Goal: Information Seeking & Learning: Learn about a topic

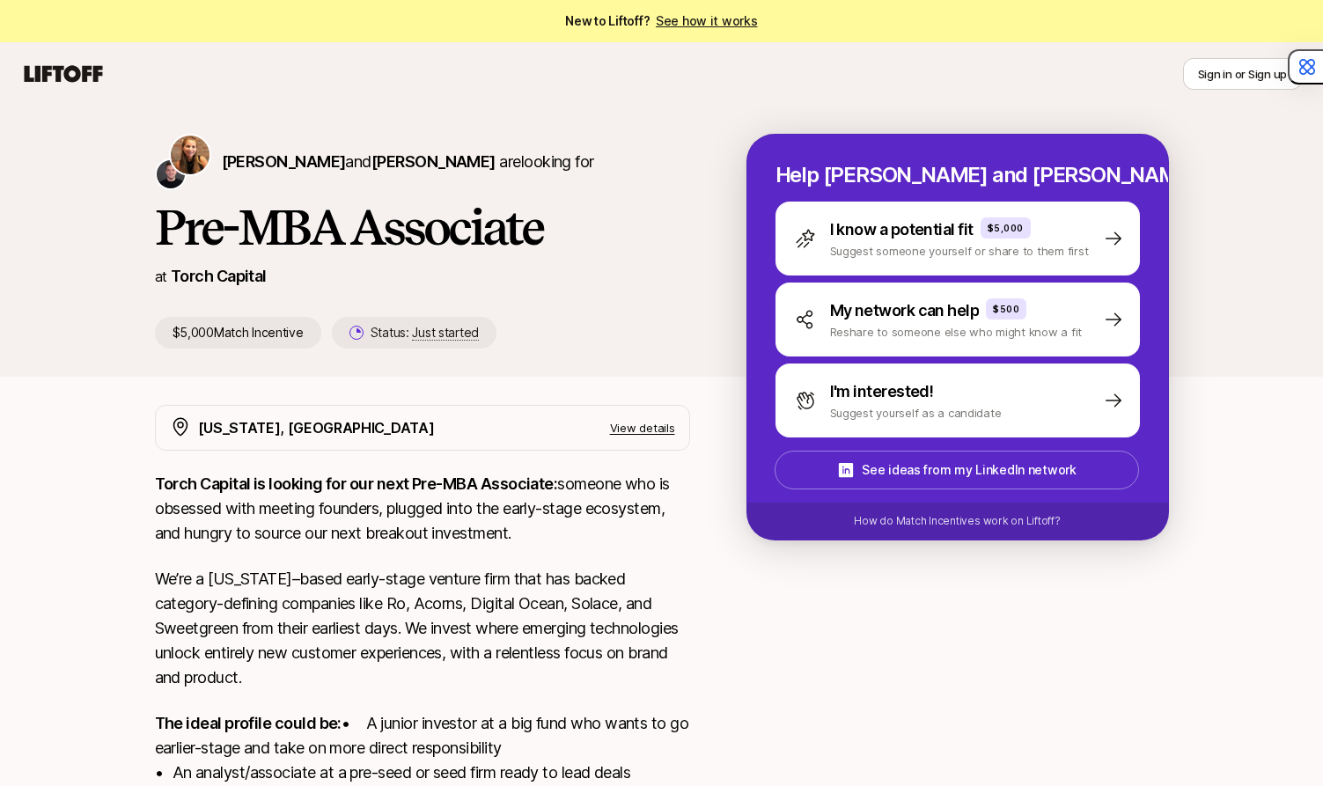
scroll to position [306, 0]
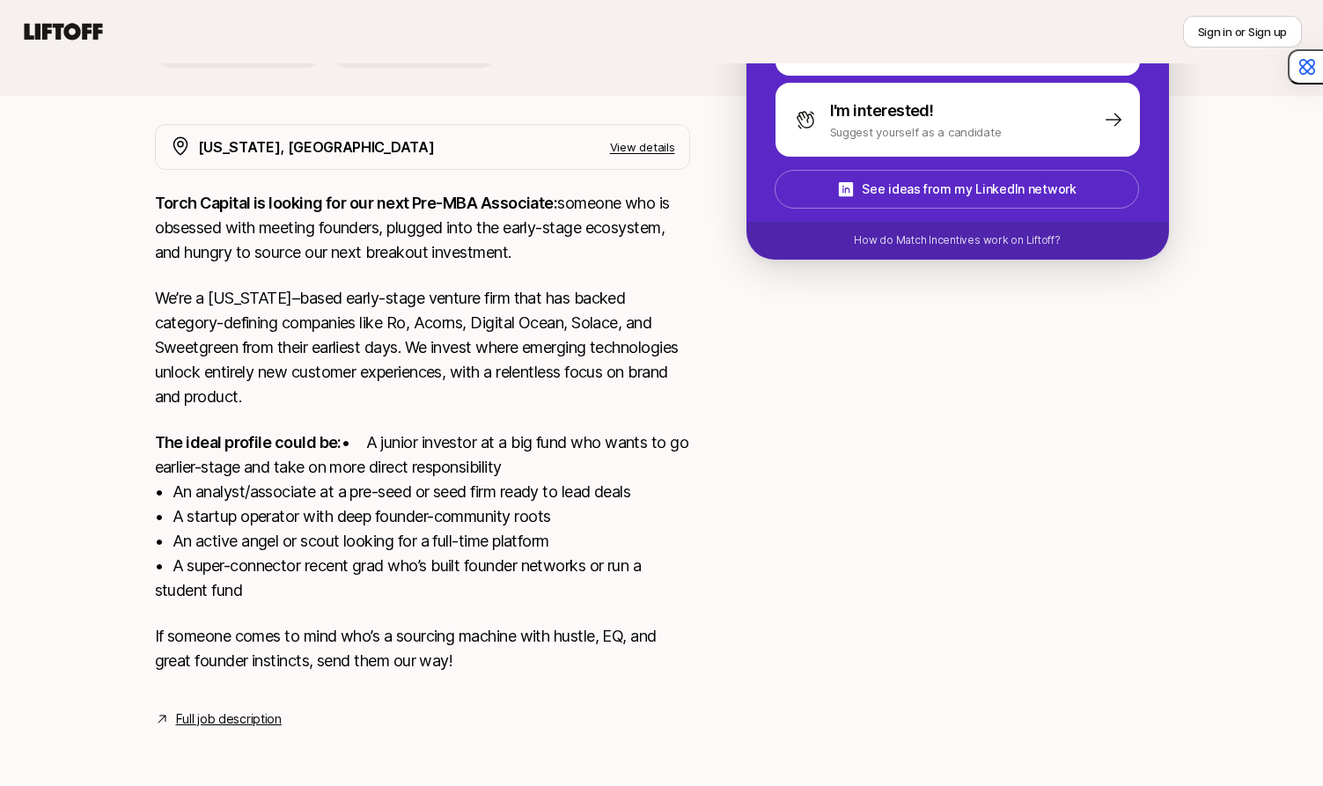
click at [423, 194] on strong "Torch Capital is looking for our next Pre-MBA Associate:" at bounding box center [356, 203] width 403 height 18
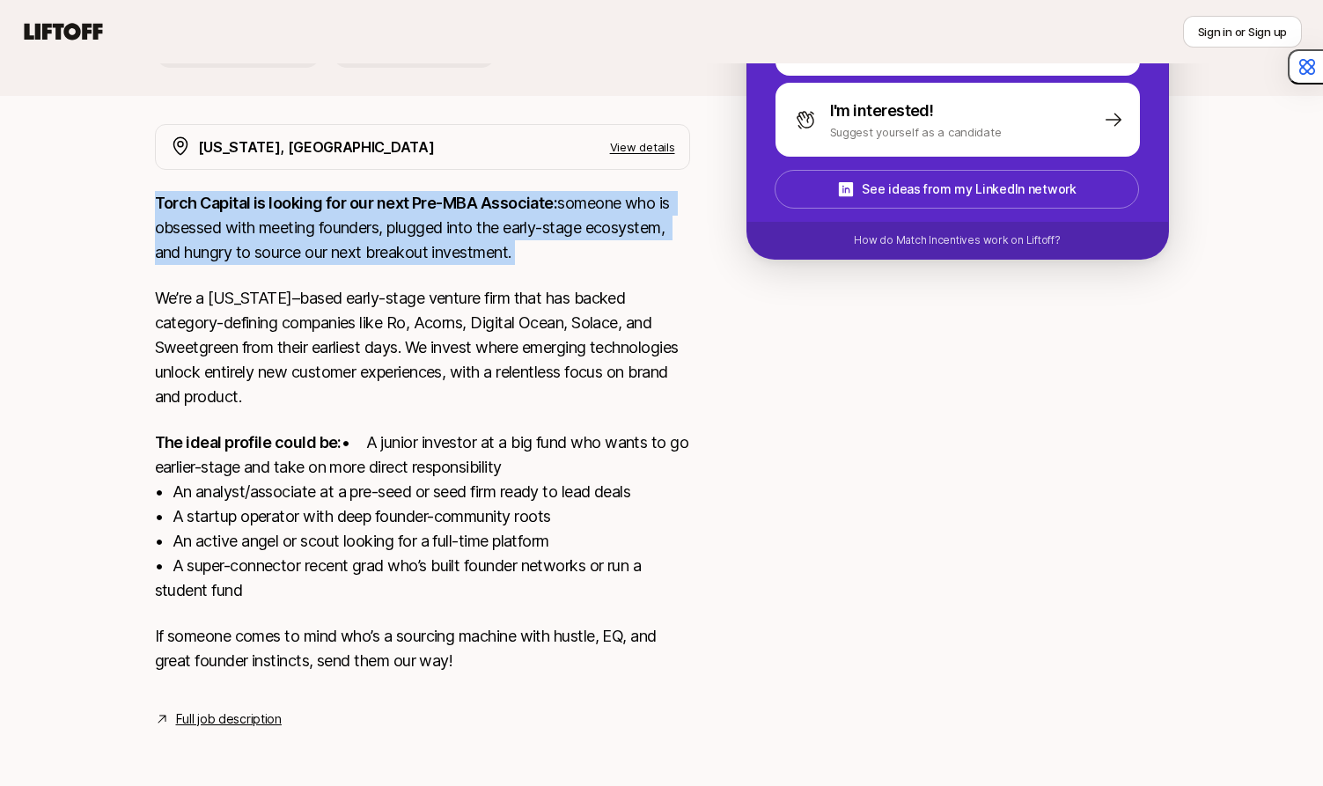
click at [423, 194] on strong "Torch Capital is looking for our next Pre-MBA Associate:" at bounding box center [356, 203] width 403 height 18
click at [439, 194] on strong "Torch Capital is looking for our next Pre-MBA Associate:" at bounding box center [356, 203] width 403 height 18
drag, startPoint x: 400, startPoint y: 188, endPoint x: 426, endPoint y: 234, distance: 53.6
click at [426, 234] on p "Torch Capital is looking for our next Pre-MBA Associate: someone who is obsesse…" at bounding box center [422, 228] width 535 height 74
click at [425, 233] on p "Torch Capital is looking for our next Pre-MBA Associate: someone who is obsesse…" at bounding box center [422, 228] width 535 height 74
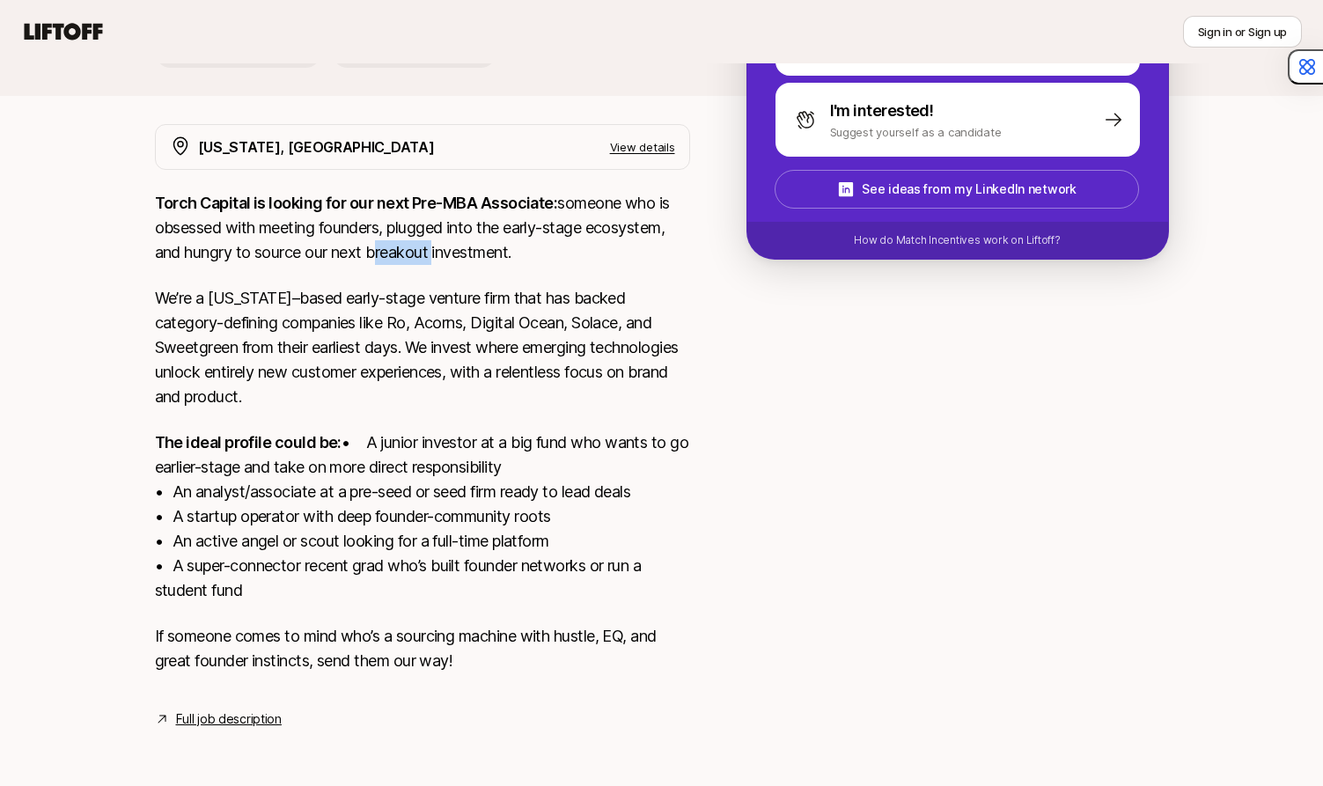
click at [425, 233] on p "Torch Capital is looking for our next Pre-MBA Associate: someone who is obsesse…" at bounding box center [422, 228] width 535 height 74
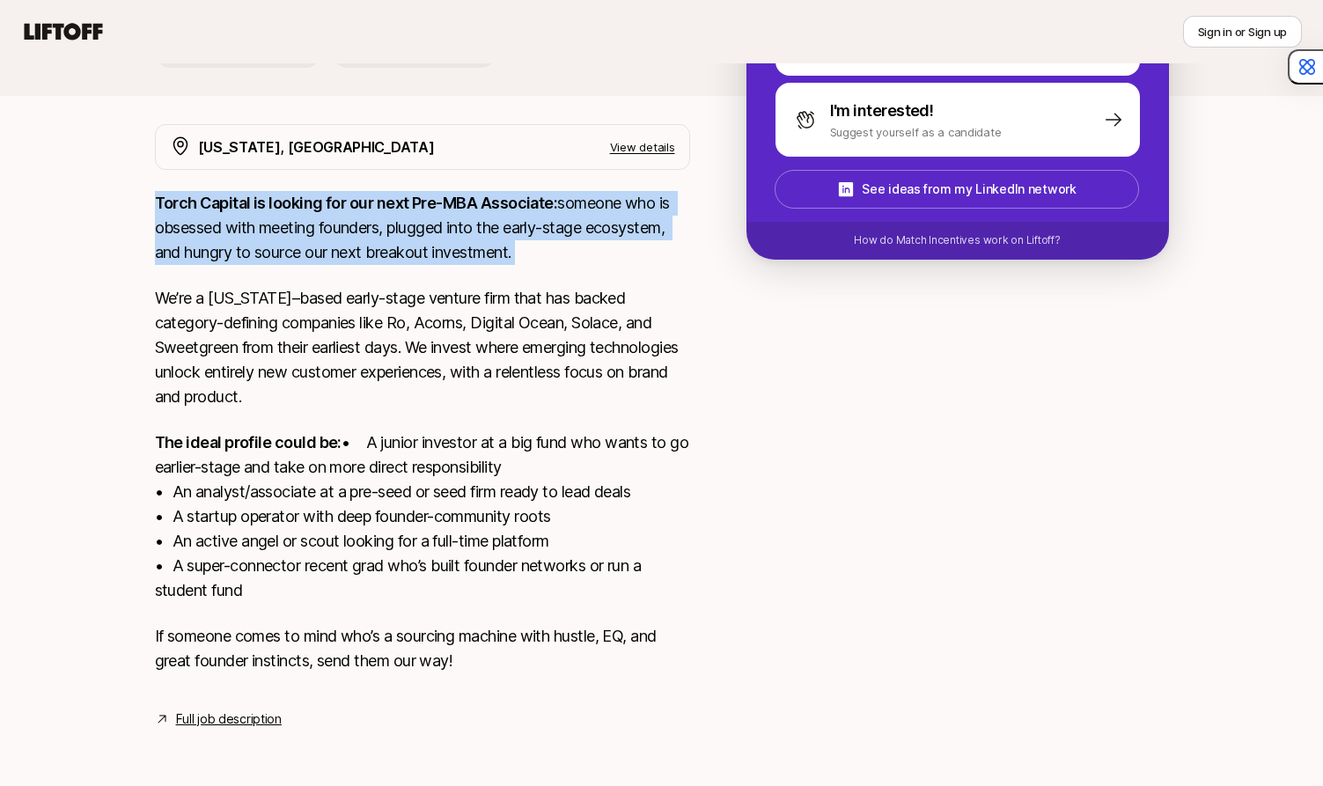
click at [425, 233] on p "Torch Capital is looking for our next Pre-MBA Associate: someone who is obsesse…" at bounding box center [422, 228] width 535 height 74
click at [438, 233] on p "Torch Capital is looking for our next Pre-MBA Associate: someone who is obsesse…" at bounding box center [422, 228] width 535 height 74
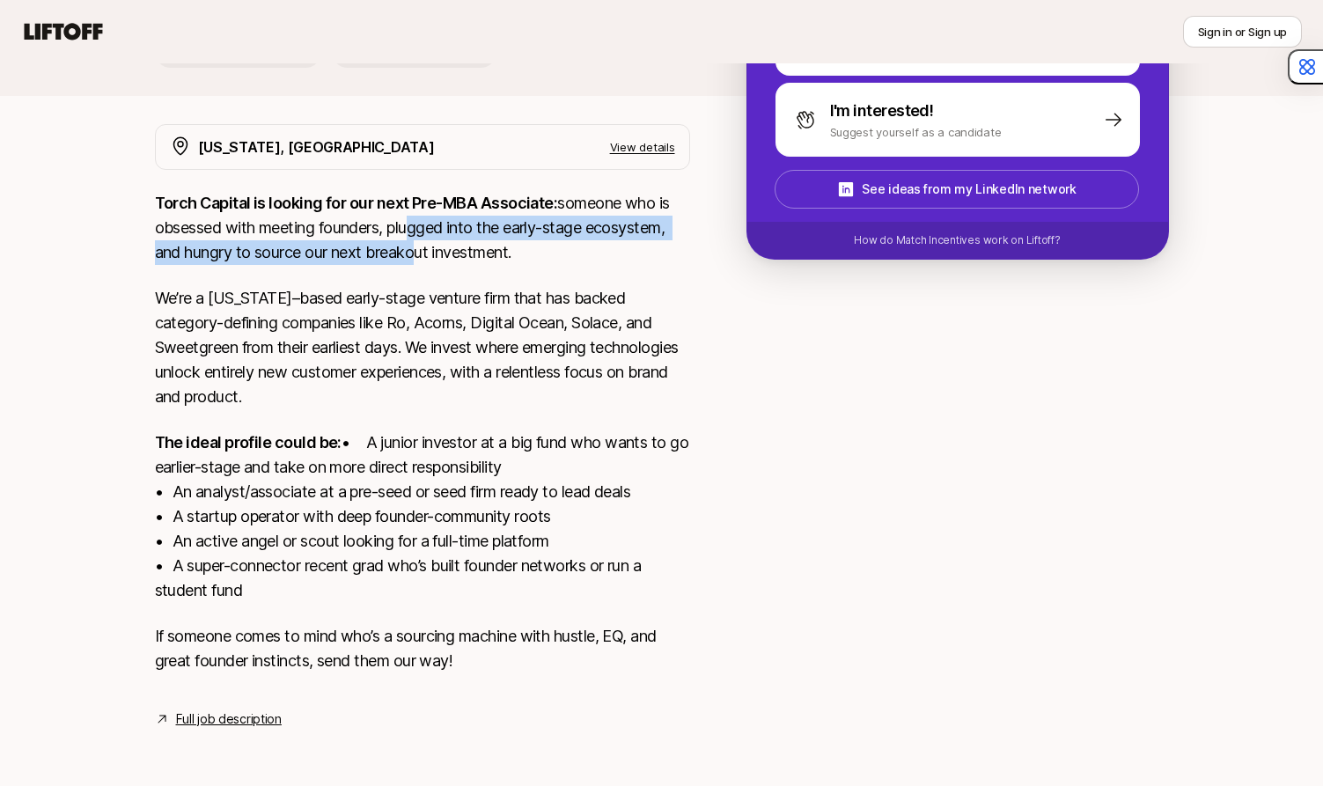
drag, startPoint x: 407, startPoint y: 233, endPoint x: 409, endPoint y: 199, distance: 34.4
click at [409, 198] on p "Torch Capital is looking for our next Pre-MBA Associate: someone who is obsesse…" at bounding box center [422, 228] width 535 height 74
click at [409, 199] on p "Torch Capital is looking for our next Pre-MBA Associate: someone who is obsesse…" at bounding box center [422, 228] width 535 height 74
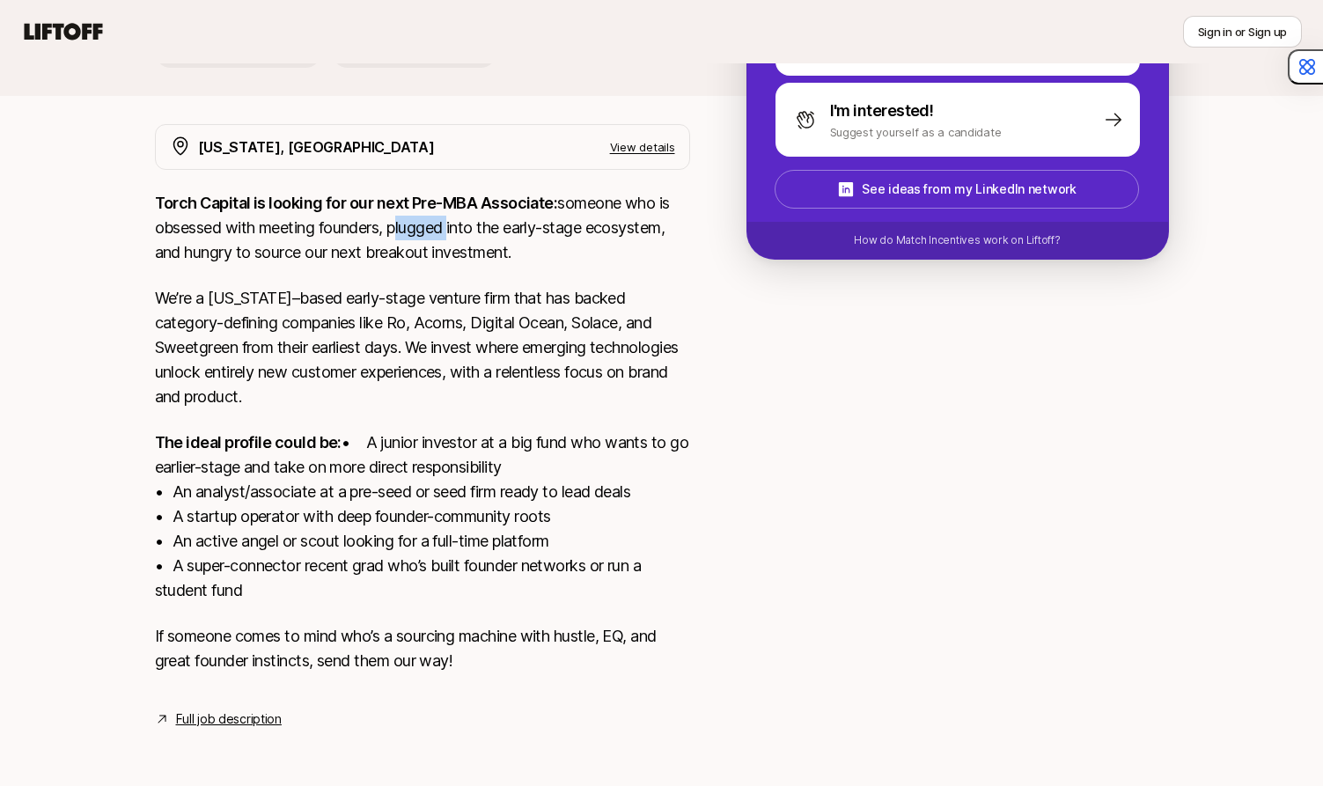
click at [409, 199] on p "Torch Capital is looking for our next Pre-MBA Associate: someone who is obsesse…" at bounding box center [422, 228] width 535 height 74
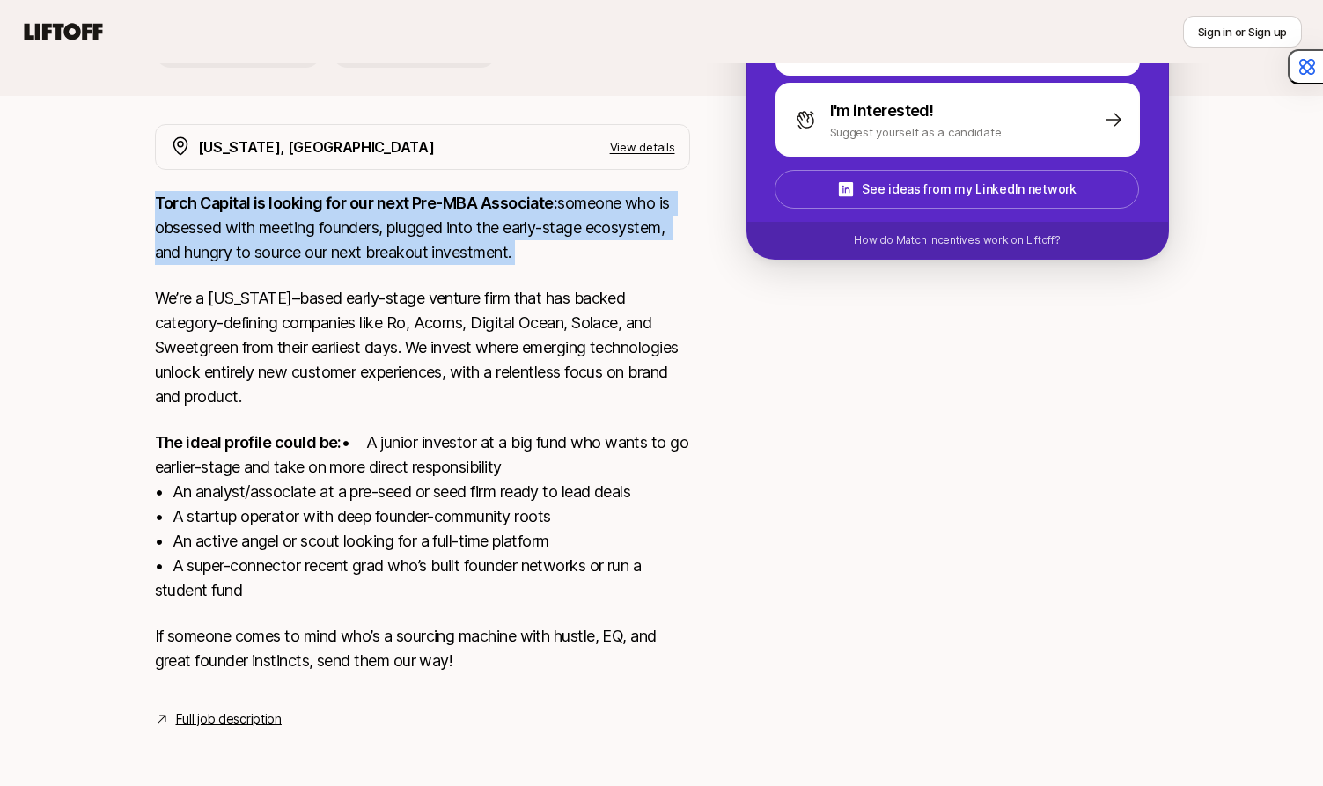
click at [409, 199] on p "Torch Capital is looking for our next Pre-MBA Associate: someone who is obsesse…" at bounding box center [422, 228] width 535 height 74
click at [430, 201] on p "Torch Capital is looking for our next Pre-MBA Associate: someone who is obsesse…" at bounding box center [422, 228] width 535 height 74
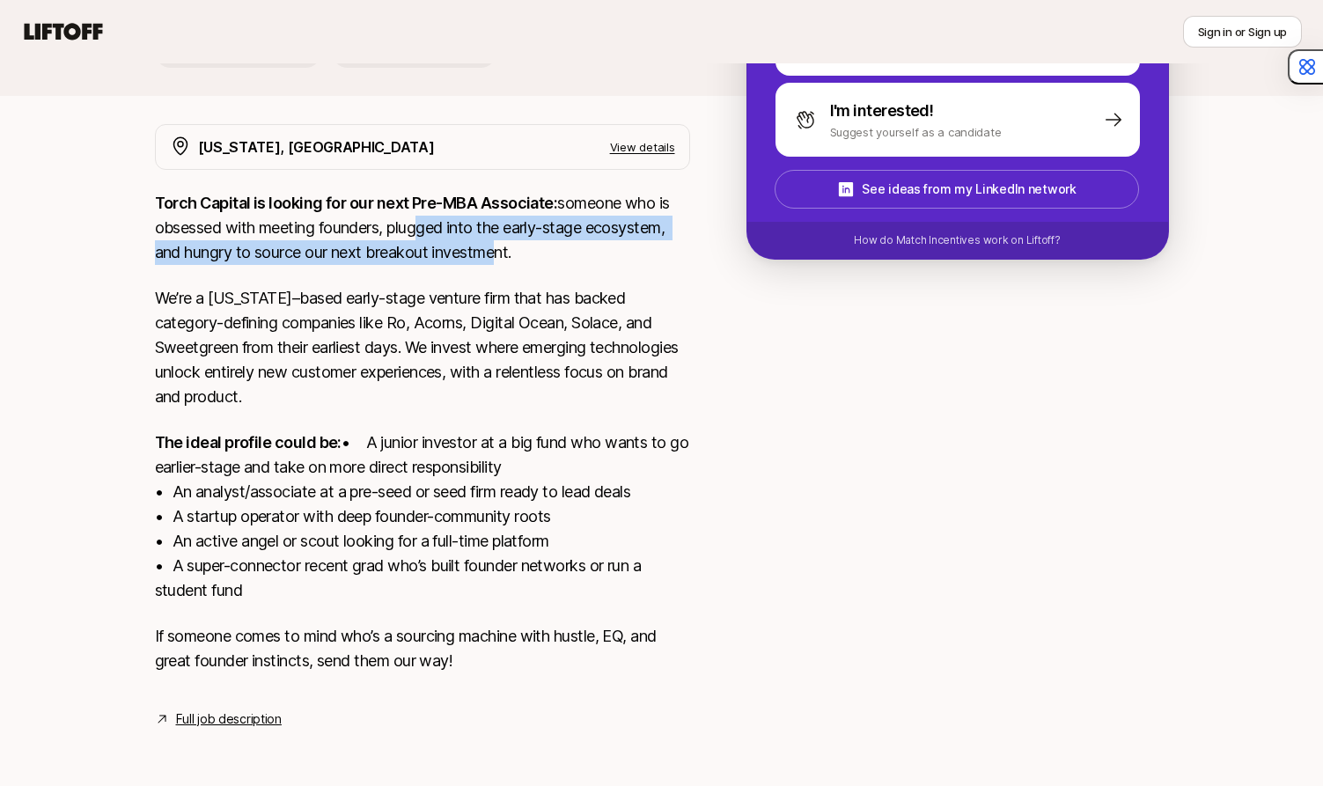
drag, startPoint x: 411, startPoint y: 201, endPoint x: 492, endPoint y: 219, distance: 83.1
click at [491, 219] on p "Torch Capital is looking for our next Pre-MBA Associate: someone who is obsesse…" at bounding box center [422, 228] width 535 height 74
click at [492, 219] on p "Torch Capital is looking for our next Pre-MBA Associate: someone who is obsesse…" at bounding box center [422, 228] width 535 height 74
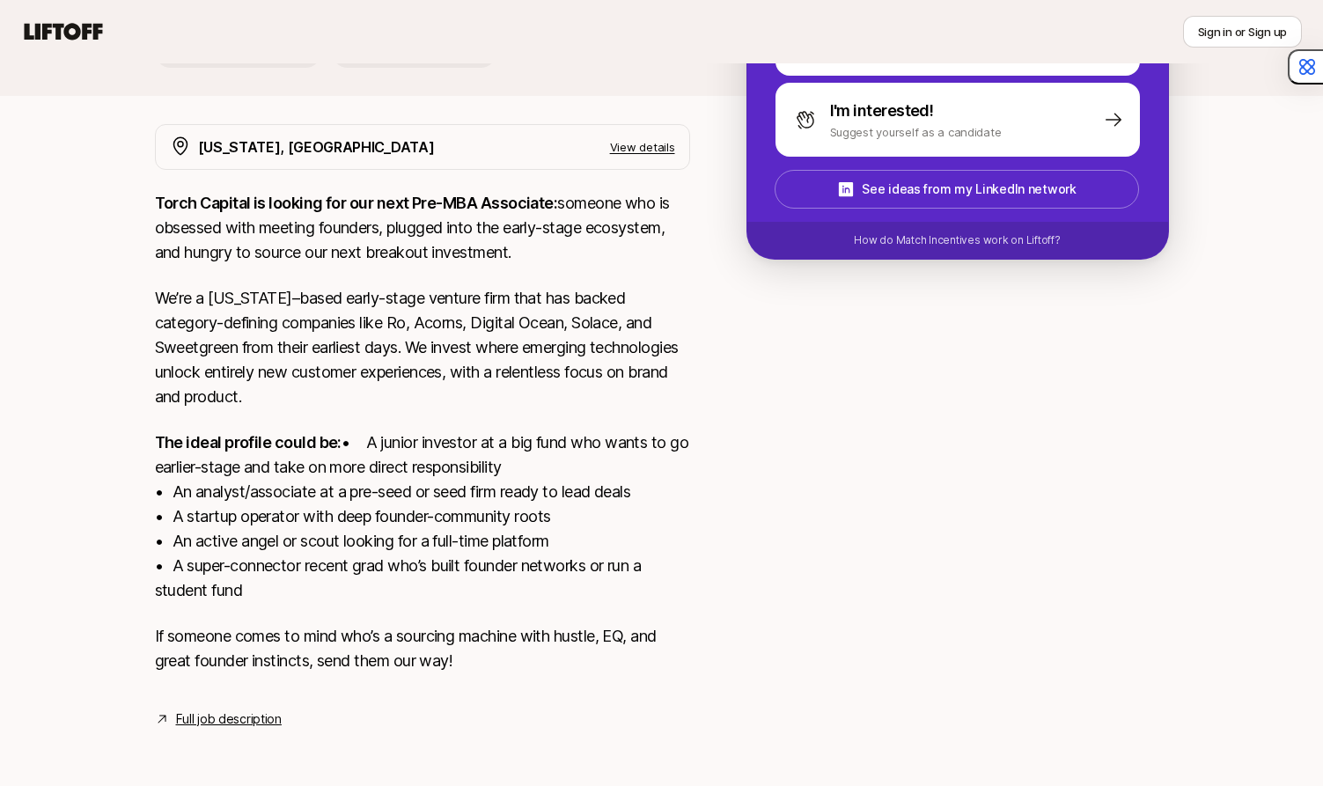
click at [205, 725] on link "Full job description" at bounding box center [229, 719] width 106 height 21
